Goal: Register for event/course

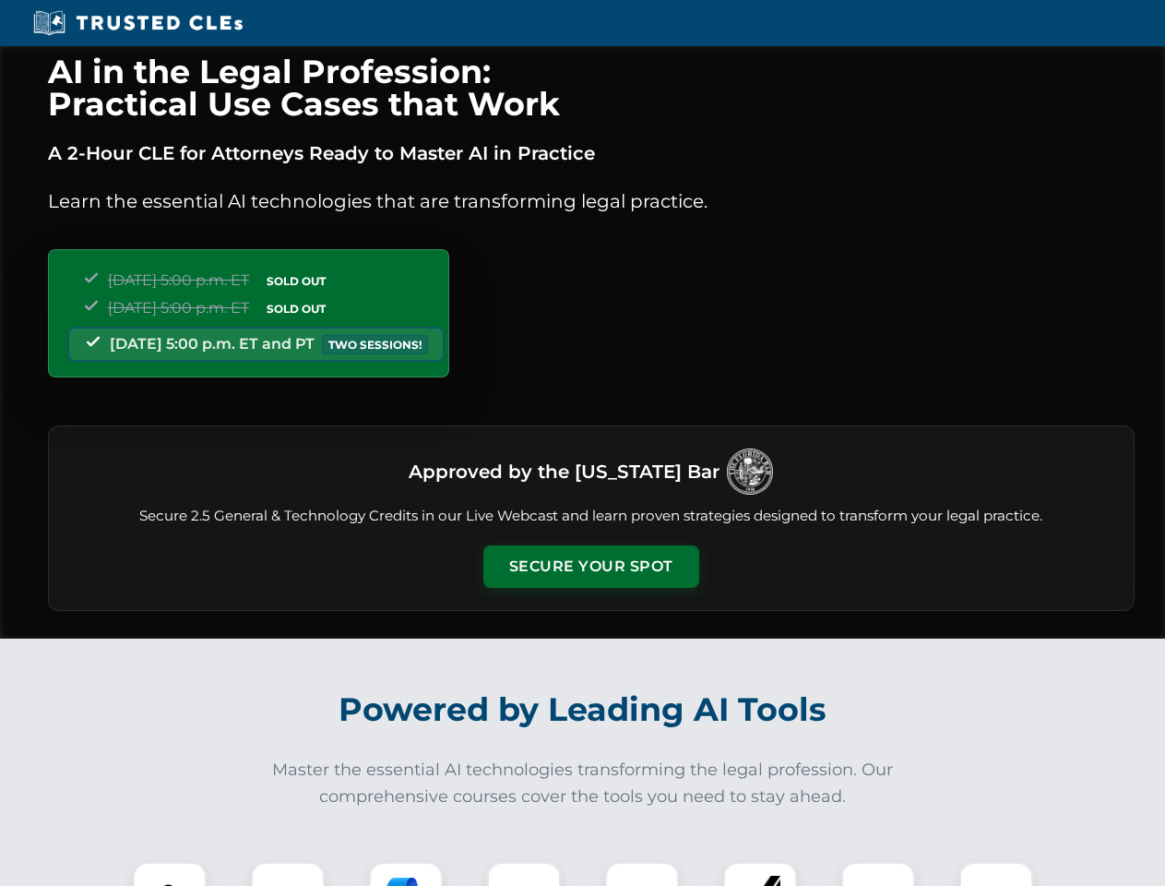
click at [590, 566] on button "Secure Your Spot" at bounding box center [591, 566] width 216 height 42
click at [170, 874] on img at bounding box center [170, 899] width 54 height 54
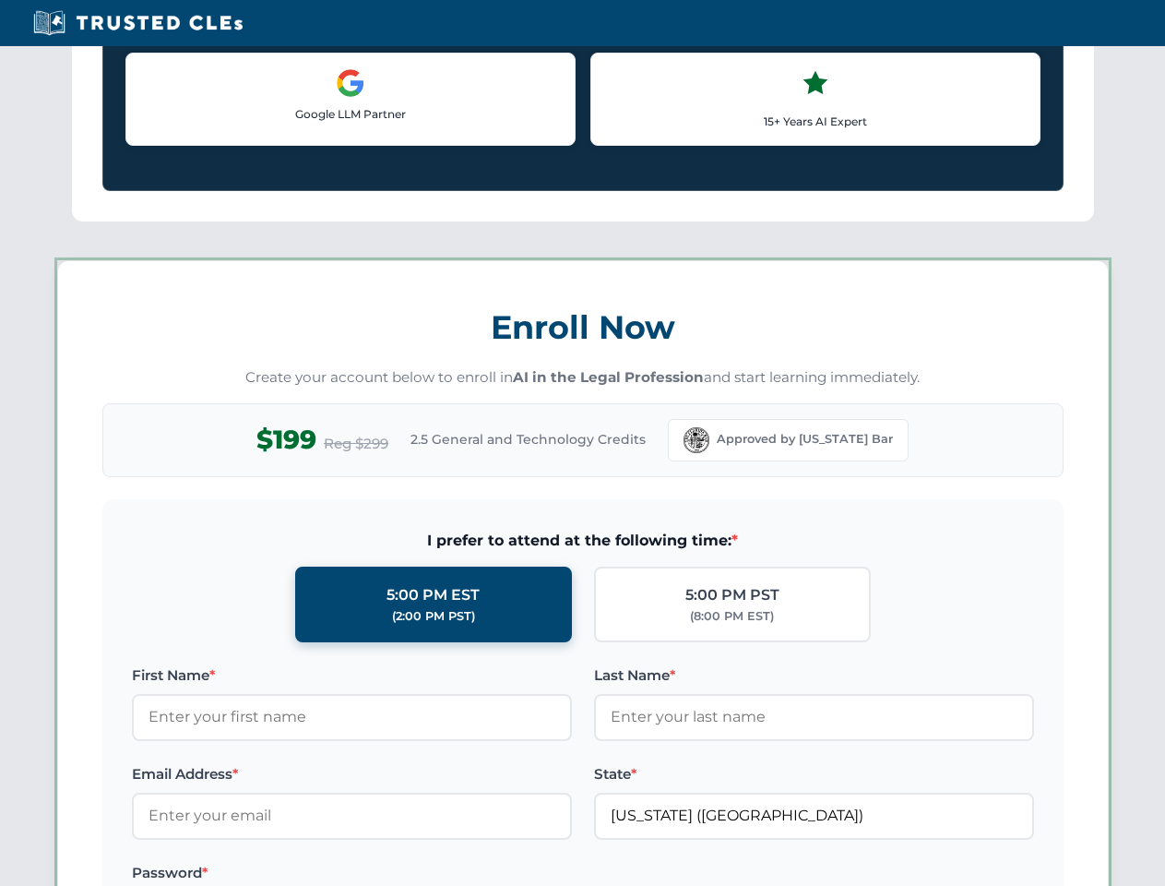
click at [406, 874] on label "Password *" at bounding box center [352, 873] width 440 height 22
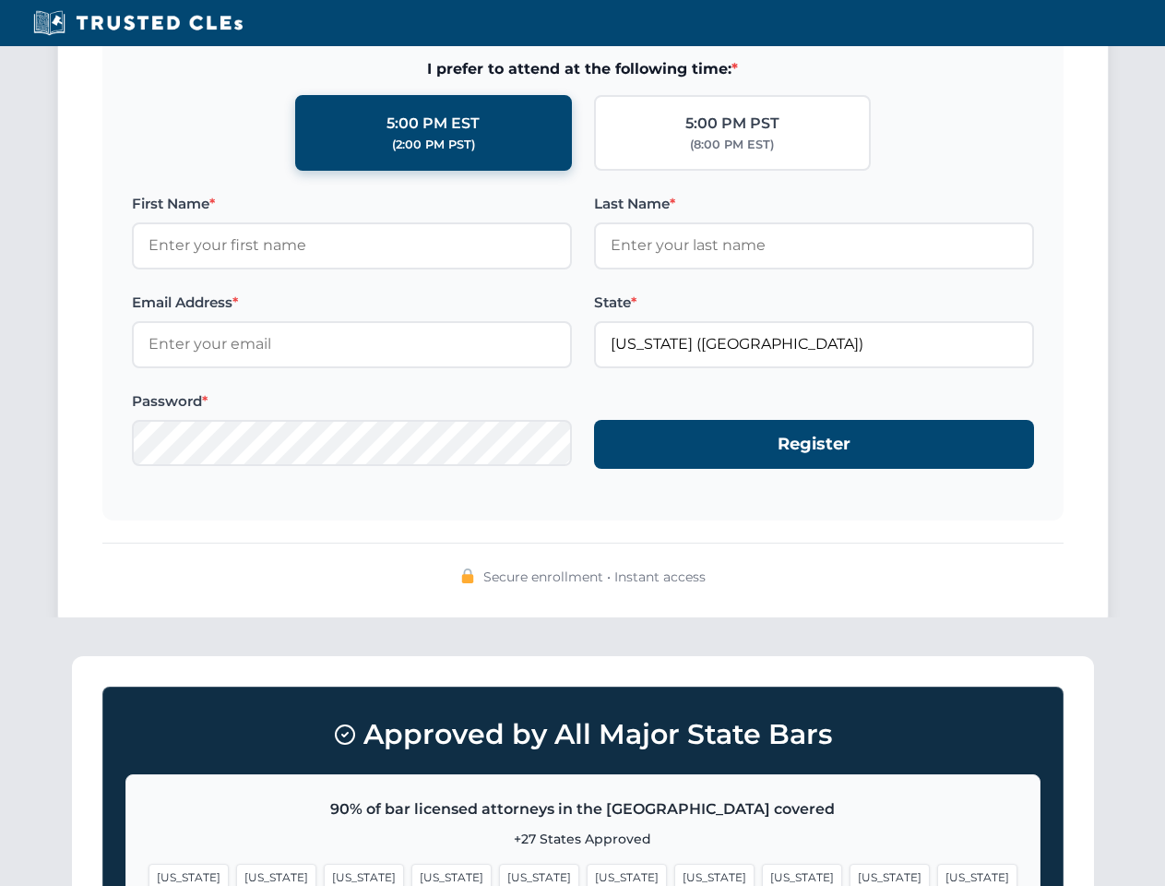
click at [850, 874] on span "[US_STATE]" at bounding box center [890, 877] width 80 height 27
